Goal: Task Accomplishment & Management: Complete application form

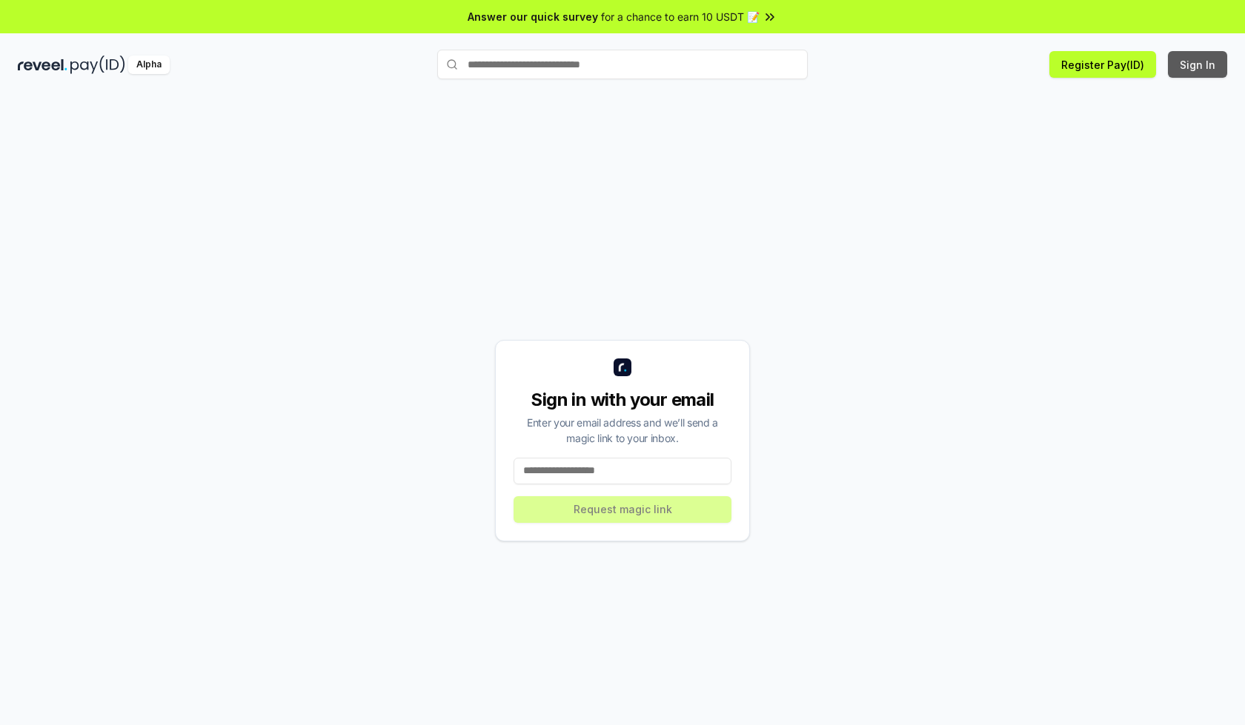
click at [1198, 64] on button "Sign In" at bounding box center [1197, 64] width 59 height 27
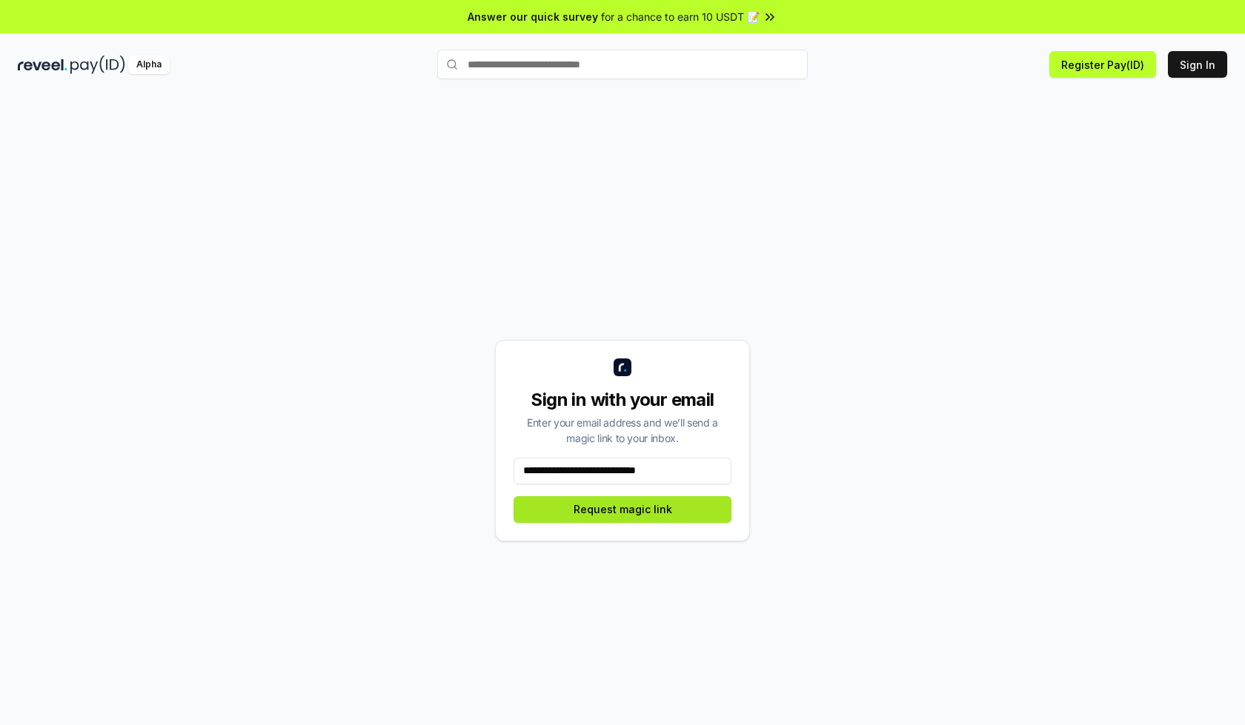
type input "**********"
click at [622, 509] on button "Request magic link" at bounding box center [623, 510] width 218 height 27
